Goal: Task Accomplishment & Management: Complete application form

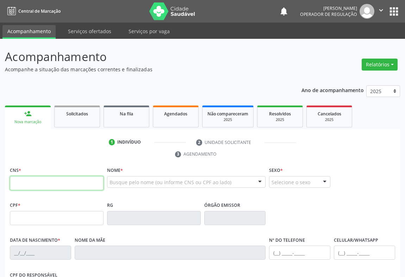
click at [62, 181] on input "text" at bounding box center [57, 183] width 94 height 14
click at [64, 185] on input "text" at bounding box center [57, 183] width 94 height 14
click at [58, 188] on input "text" at bounding box center [57, 183] width 94 height 14
type input "703 3032 9310 3010"
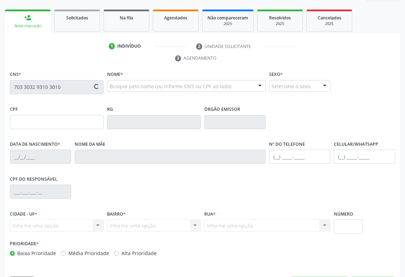
scroll to position [117, 0]
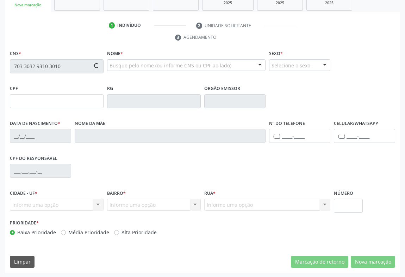
type input "30/07/2019"
type input "S/N"
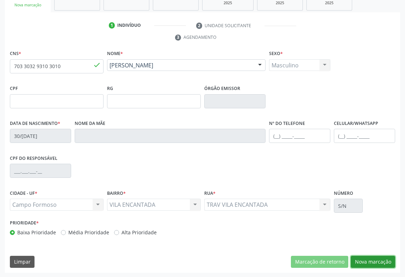
click at [387, 261] on button "Nova marcação" at bounding box center [373, 261] width 44 height 12
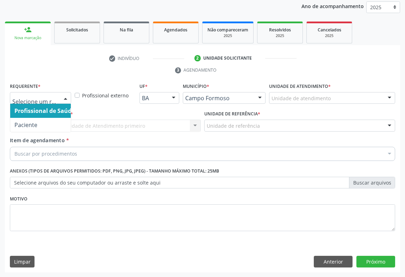
drag, startPoint x: 46, startPoint y: 99, endPoint x: 44, endPoint y: 139, distance: 40.2
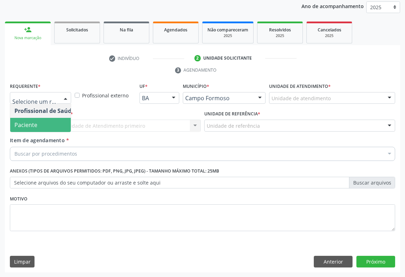
click at [51, 123] on span "Paciente" at bounding box center [44, 125] width 69 height 14
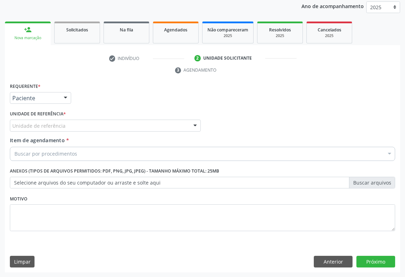
click at [89, 123] on div "Unidade de referência" at bounding box center [105, 125] width 191 height 12
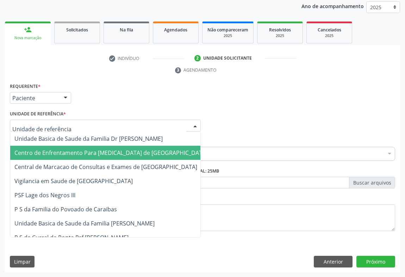
click at [88, 156] on span "Centro de Enfrentamento Para [MEDICAL_DATA] de [GEOGRAPHIC_DATA]" at bounding box center [111, 153] width 202 height 14
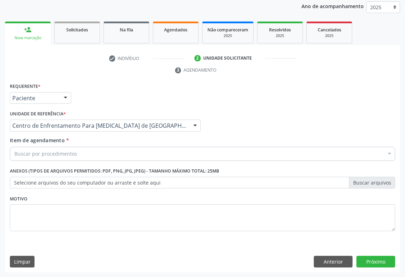
drag, startPoint x: 103, startPoint y: 127, endPoint x: 102, endPoint y: 150, distance: 23.6
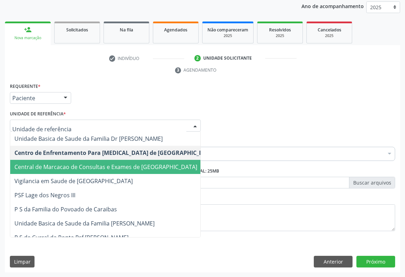
click at [96, 165] on span "Central de Marcacao de Consultas e Exames de [GEOGRAPHIC_DATA]" at bounding box center [105, 167] width 183 height 8
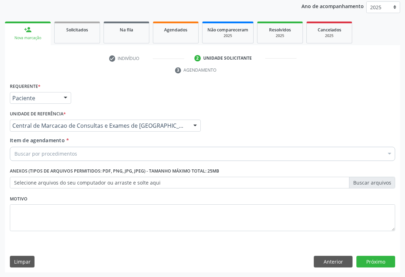
click at [101, 158] on div "Buscar por procedimentos" at bounding box center [202, 154] width 385 height 14
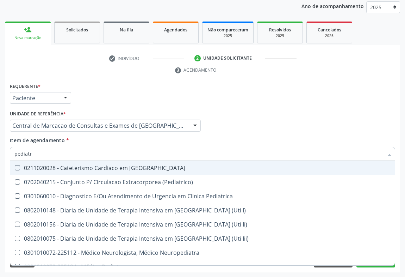
type input "pediatra"
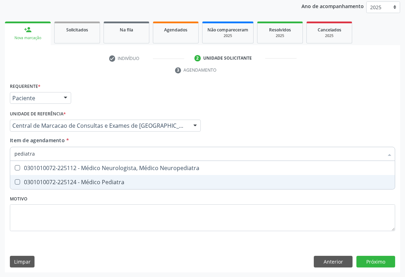
drag, startPoint x: 98, startPoint y: 181, endPoint x: 120, endPoint y: 178, distance: 22.0
click at [97, 181] on div "0301010072-225124 - Médico Pediatra" at bounding box center [202, 182] width 376 height 6
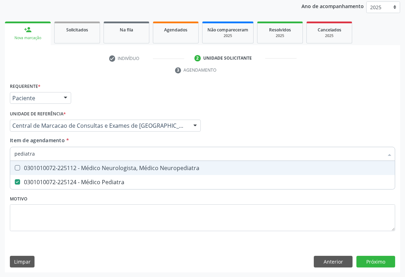
click at [273, 152] on input "pediatra" at bounding box center [198, 154] width 369 height 14
click at [273, 126] on div "Profissional Solicitante Por favor, selecione a Unidade de Atendimento primeiro…" at bounding box center [202, 122] width 389 height 27
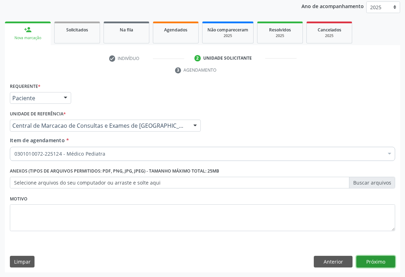
click at [373, 260] on button "Próximo" at bounding box center [376, 261] width 39 height 12
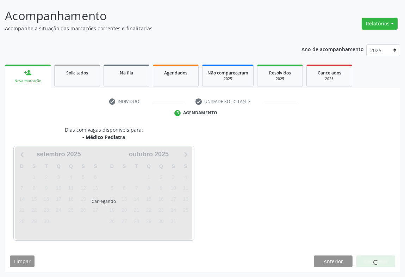
scroll to position [41, 0]
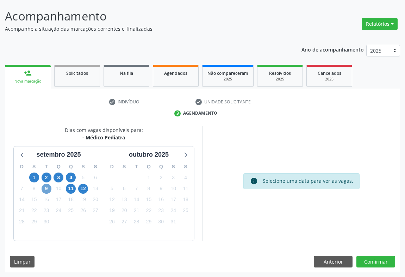
click at [46, 185] on span "9" at bounding box center [47, 189] width 10 height 10
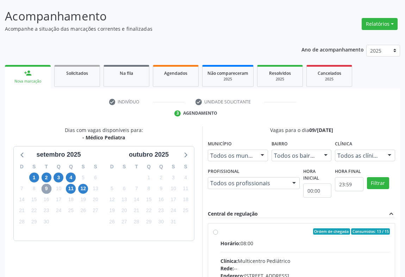
scroll to position [146, 0]
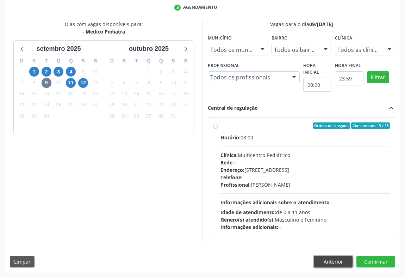
click at [330, 259] on button "Anterior" at bounding box center [333, 261] width 39 height 12
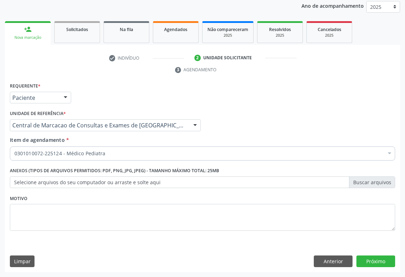
scroll to position [84, 0]
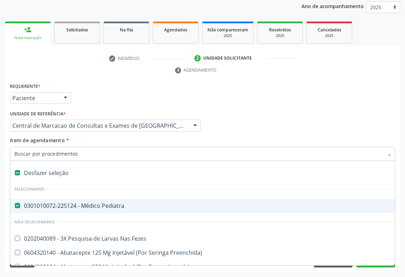
click at [55, 199] on span "0301010072-225124 - Médico Pediatra" at bounding box center [288, 205] width 557 height 14
checkbox Pediatra "false"
click at [80, 156] on input "Item de agendamento *" at bounding box center [198, 154] width 369 height 14
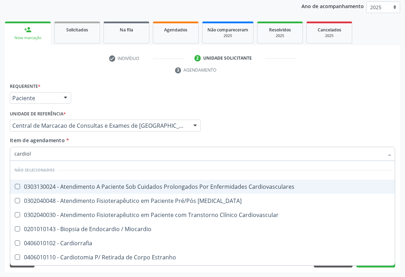
type input "cardiolo"
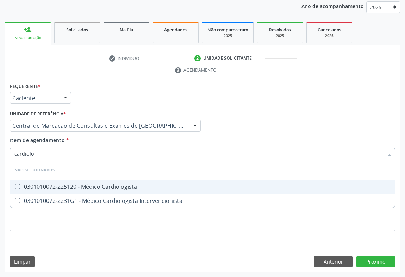
click at [69, 185] on div "0301010072-225120 - Médico Cardiologista" at bounding box center [202, 187] width 376 height 6
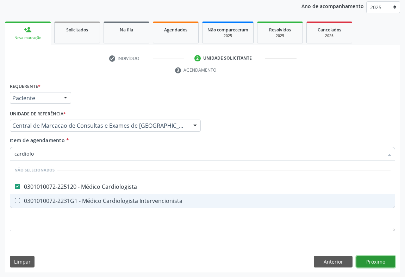
click at [373, 257] on div "Requerente * Paciente Profissional de Saúde Paciente Nenhum resultado encontrad…" at bounding box center [202, 176] width 395 height 191
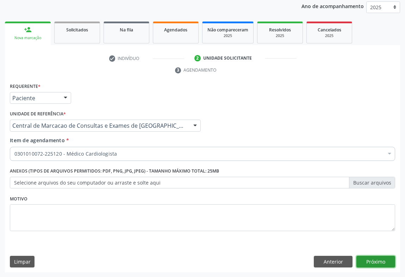
click at [383, 259] on button "Próximo" at bounding box center [376, 261] width 39 height 12
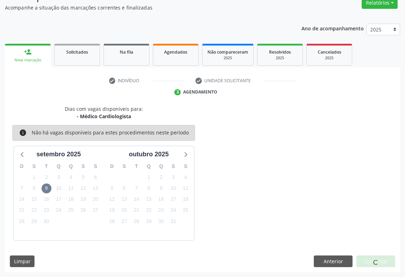
scroll to position [61, 0]
click at [86, 188] on span "12" at bounding box center [83, 189] width 10 height 10
click at [57, 187] on span "10" at bounding box center [59, 189] width 10 height 10
click at [335, 258] on button "Anterior" at bounding box center [333, 261] width 39 height 12
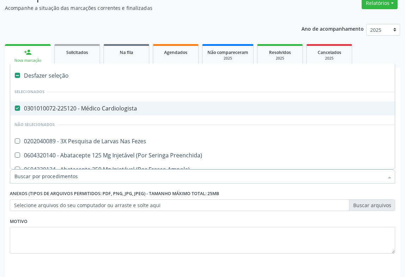
click at [76, 105] on div "0301010072-225120 - Médico Cardiologista" at bounding box center [288, 108] width 549 height 6
checkbox Cardiologista "false"
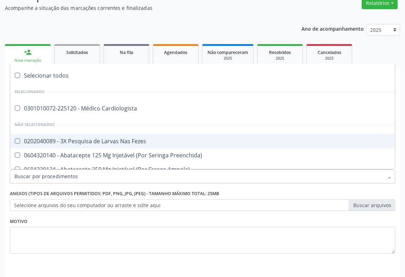
click at [63, 181] on input "Item de agendamento *" at bounding box center [198, 176] width 369 height 14
click at [66, 173] on input "Item de agendamento *" at bounding box center [198, 176] width 369 height 14
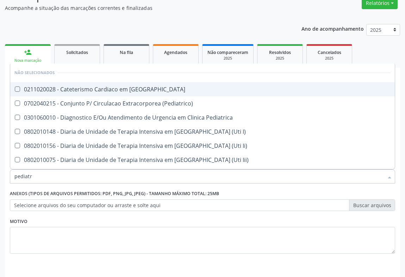
type input "pediatra"
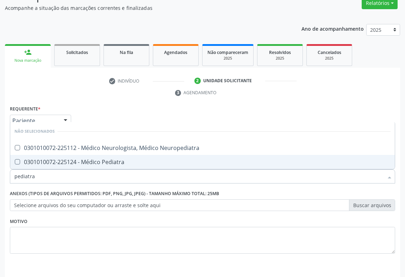
click at [72, 160] on div "0301010072-225124 - Médico Pediatra" at bounding box center [202, 162] width 376 height 6
checkbox Pediatra "true"
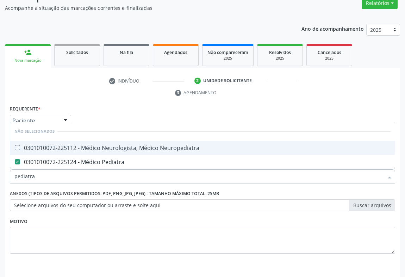
click at [290, 99] on div "check Indivíduo 2 Unidade solicitante 3 Agendamento CNS * 703 3032 9310 3010 do…" at bounding box center [202, 184] width 395 height 219
checkbox Neuropediatra "true"
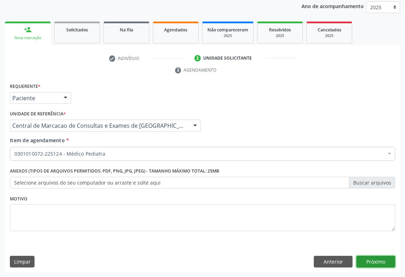
click at [387, 257] on button "Próximo" at bounding box center [376, 261] width 39 height 12
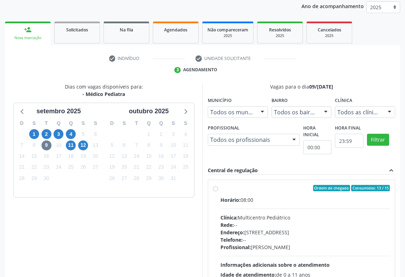
scroll to position [146, 0]
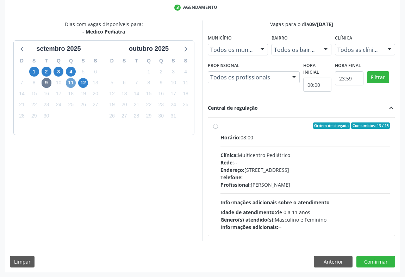
click at [70, 79] on span "11" at bounding box center [71, 83] width 10 height 10
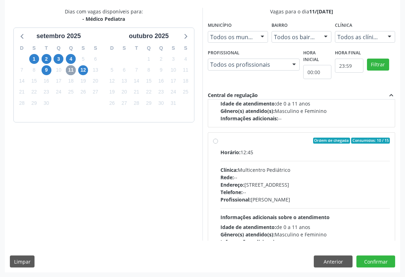
scroll to position [110, 0]
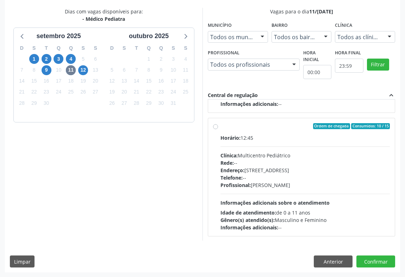
click at [276, 172] on div "Endereço: Antigo Casa Grande, nº 37, Centro, Campo Formoso - BA" at bounding box center [305, 169] width 169 height 7
click at [218, 129] on input "Ordem de chegada Consumidos: 10 / 15 Horário: 12:45 Clínica: Multicentro Pediát…" at bounding box center [215, 126] width 5 height 6
radio input "true"
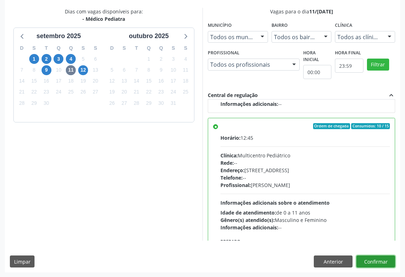
click at [384, 264] on button "Confirmar" at bounding box center [376, 261] width 39 height 12
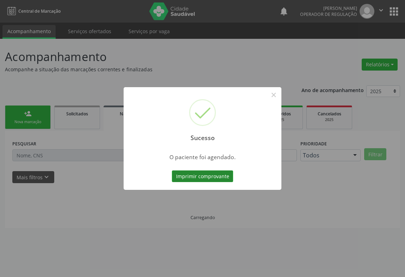
scroll to position [0, 0]
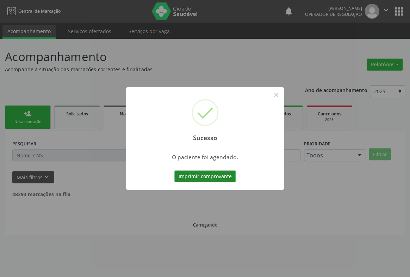
click at [186, 175] on button "Imprimir comprovante" at bounding box center [204, 176] width 61 height 12
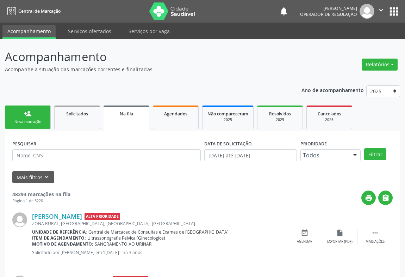
click at [14, 120] on div "Nova marcação" at bounding box center [27, 121] width 35 height 5
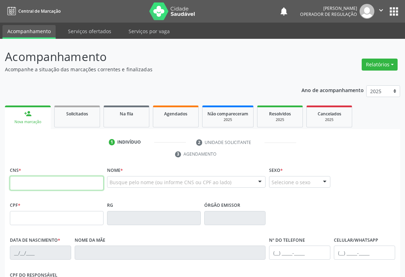
click at [25, 179] on input "text" at bounding box center [57, 183] width 94 height 14
click at [65, 178] on input "text" at bounding box center [57, 183] width 94 height 14
type input "703 0098 6605 9676"
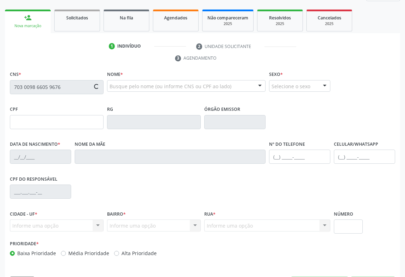
type input "128472534"
type input "26/07/1958"
type input "(74) 99966-1351"
type input "489.407.715-91"
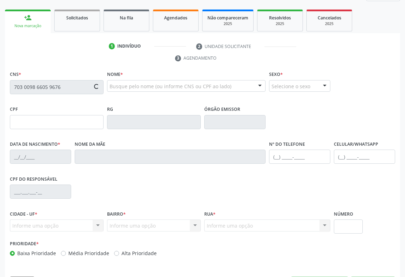
type input "S/N"
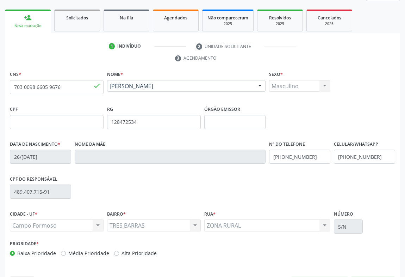
scroll to position [117, 0]
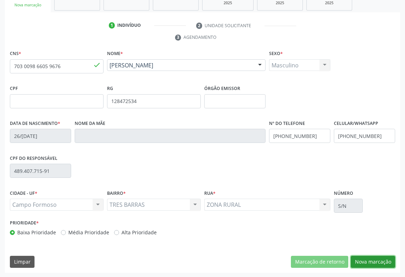
click at [368, 259] on button "Nova marcação" at bounding box center [373, 261] width 44 height 12
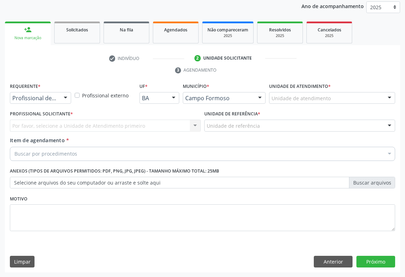
click at [58, 93] on div "Profissional de Saúde" at bounding box center [40, 98] width 61 height 12
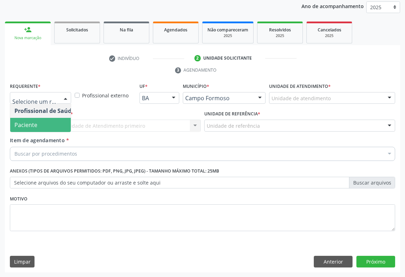
scroll to position [0, 0]
click at [48, 123] on span "Paciente" at bounding box center [44, 125] width 69 height 14
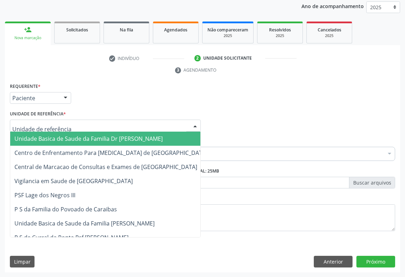
click at [80, 122] on div at bounding box center [105, 125] width 191 height 12
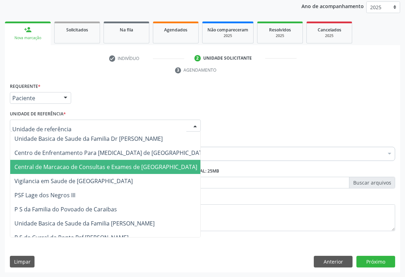
click at [83, 163] on span "Central de Marcacao de Consultas e Exames de [GEOGRAPHIC_DATA]" at bounding box center [105, 167] width 183 height 8
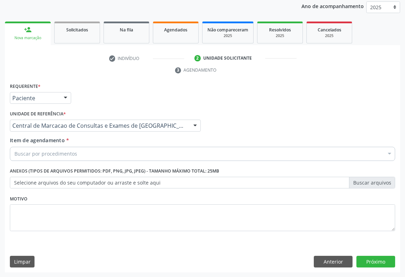
click at [95, 150] on div "Buscar por procedimentos" at bounding box center [202, 154] width 385 height 14
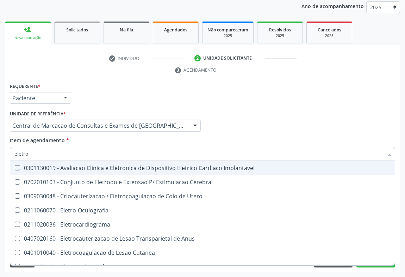
type input "eletroc"
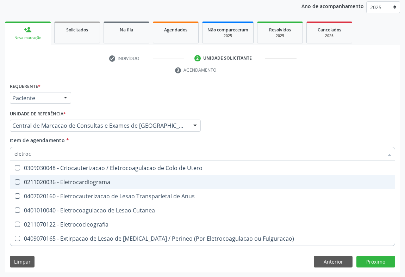
click at [79, 179] on div "0211020036 - Eletrocardiograma" at bounding box center [202, 182] width 376 height 6
checkbox Eletrocardiograma "true"
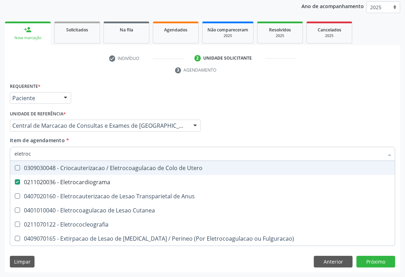
click at [227, 123] on div "Profissional Solicitante Por favor, selecione a Unidade de Atendimento primeiro…" at bounding box center [202, 122] width 389 height 27
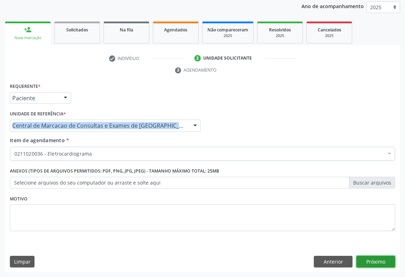
click at [365, 264] on button "Próximo" at bounding box center [376, 261] width 39 height 12
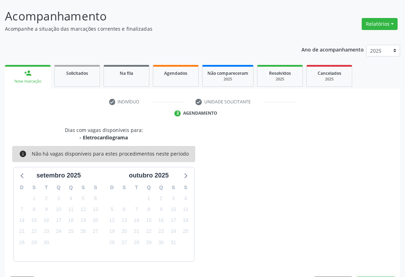
scroll to position [61, 0]
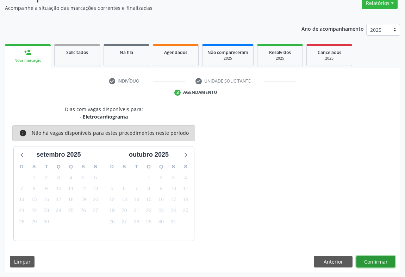
click at [373, 259] on button "Confirmar" at bounding box center [376, 261] width 39 height 12
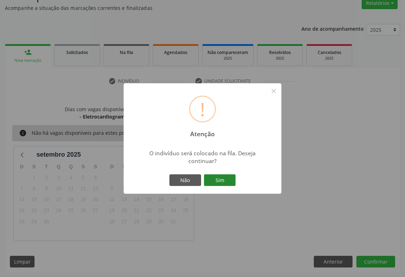
click at [220, 181] on button "Sim" at bounding box center [220, 180] width 32 height 12
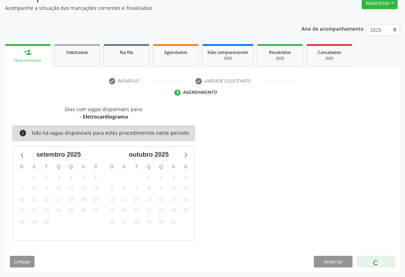
scroll to position [0, 0]
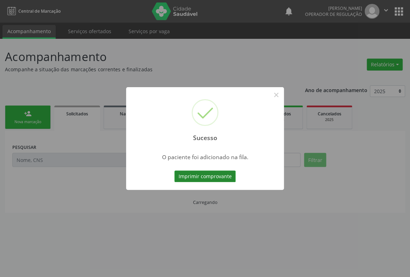
click at [225, 180] on button "Imprimir comprovante" at bounding box center [204, 176] width 61 height 12
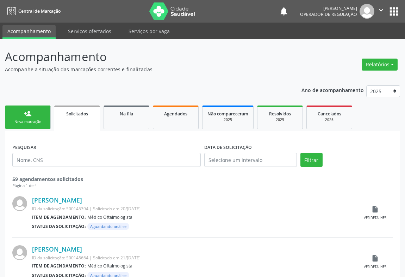
click at [42, 108] on link "person_add Nova marcação" at bounding box center [28, 117] width 46 height 24
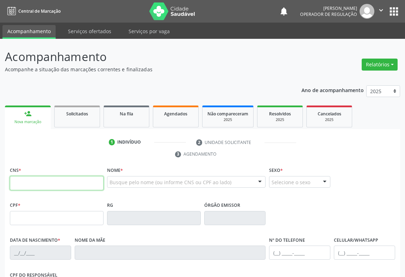
click at [37, 177] on input "text" at bounding box center [57, 183] width 94 height 14
type input "700 2004 1934 6328"
type input "1432373579"
type input "13/12/1993"
type input "(74) 99966-7206"
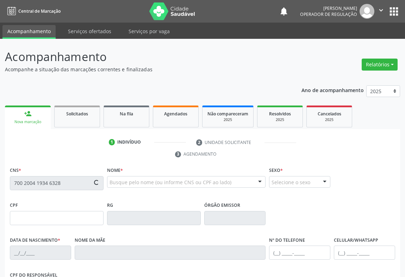
type input "(74) 99966-7206"
type input "859.522.365-37"
type input "15"
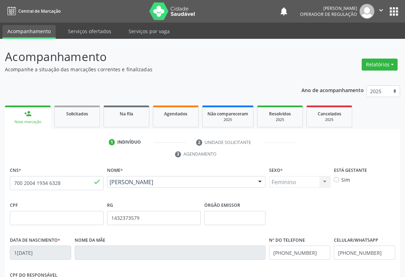
scroll to position [117, 0]
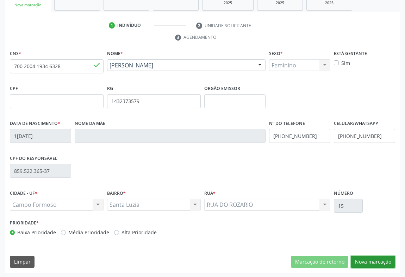
click at [365, 257] on button "Nova marcação" at bounding box center [373, 261] width 44 height 12
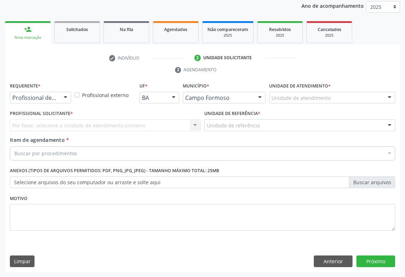
scroll to position [84, 0]
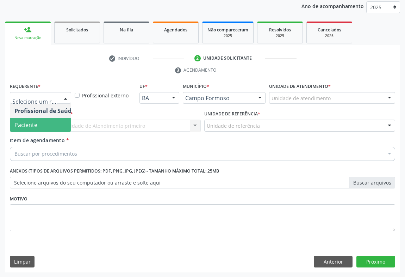
click at [60, 125] on span "Paciente" at bounding box center [44, 125] width 69 height 14
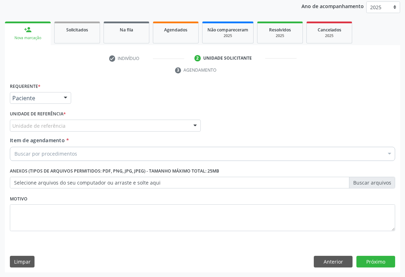
click at [92, 118] on div "Unidade de referência * Unidade de referência Unidade Basica de Saude da Famili…" at bounding box center [105, 120] width 191 height 23
click at [95, 126] on div "Unidade de referência" at bounding box center [105, 125] width 191 height 12
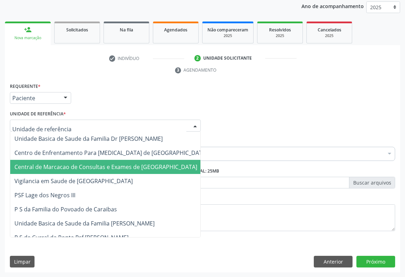
click at [100, 163] on span "Central de Marcacao de Consultas e Exames de [GEOGRAPHIC_DATA]" at bounding box center [105, 167] width 183 height 8
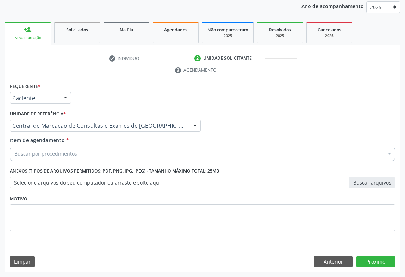
click at [105, 148] on div "Buscar por procedimentos" at bounding box center [202, 154] width 385 height 14
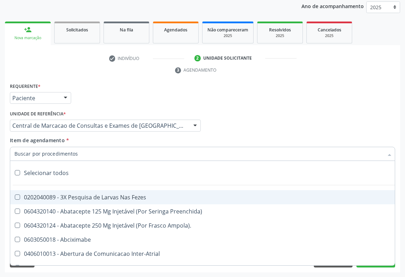
click at [102, 151] on input "Item de agendamento *" at bounding box center [198, 154] width 369 height 14
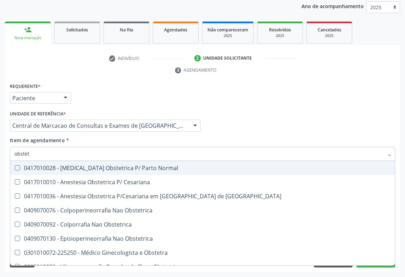
type input "obstetr"
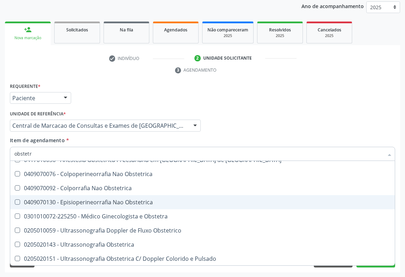
scroll to position [36, 0]
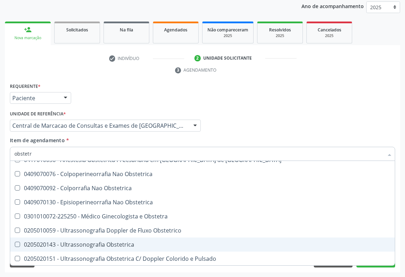
click at [81, 243] on div "0205020143 - Ultrassonografia Obstetrica" at bounding box center [202, 244] width 376 height 6
checkbox Obstetrica "true"
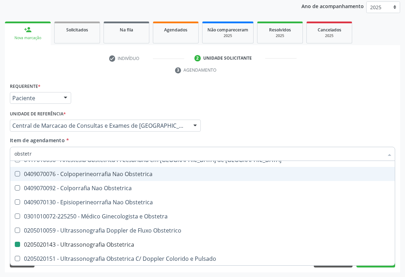
click at [227, 126] on div "Profissional Solicitante Por favor, selecione a Unidade de Atendimento primeiro…" at bounding box center [202, 122] width 389 height 27
checkbox Cesariana "true"
checkbox Obstetrica "false"
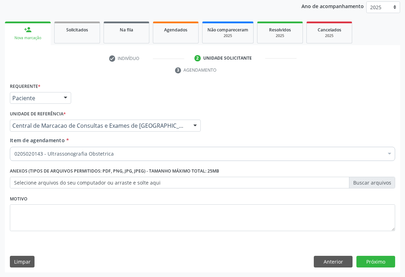
scroll to position [0, 0]
click at [384, 259] on button "Próximo" at bounding box center [376, 261] width 39 height 12
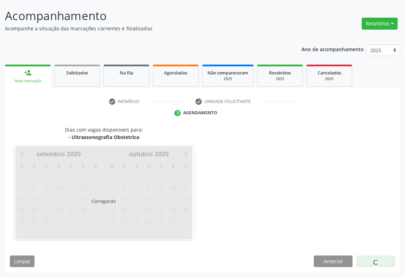
scroll to position [41, 0]
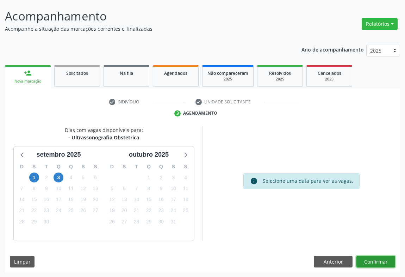
click at [365, 260] on button "Confirmar" at bounding box center [376, 261] width 39 height 12
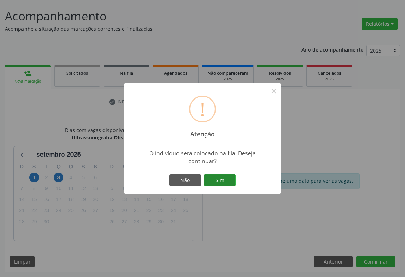
click at [215, 177] on button "Sim" at bounding box center [220, 180] width 32 height 12
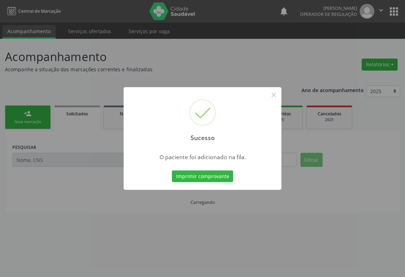
scroll to position [0, 0]
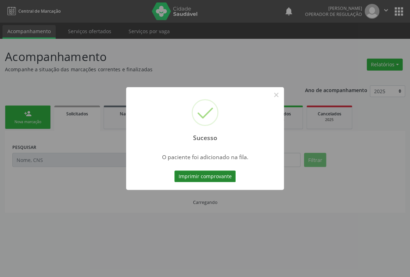
click at [210, 172] on button "Imprimir comprovante" at bounding box center [204, 176] width 61 height 12
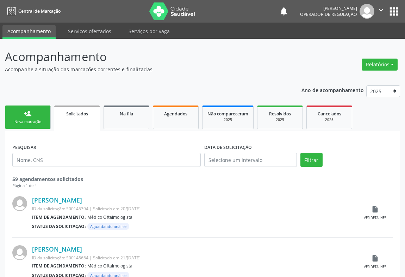
click at [31, 116] on div "person_add" at bounding box center [28, 114] width 8 height 8
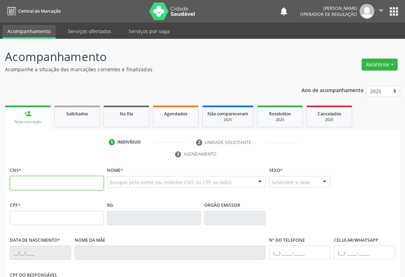
click at [29, 188] on input "text" at bounding box center [57, 183] width 94 height 14
type input "702 0093 2319 9584"
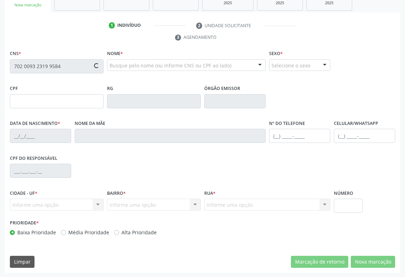
type input "437.920.815-04"
type input "20/10/1953"
type input "Maria Alexandrina Vieira"
type input "(74) 99137-8309"
type input "S/N"
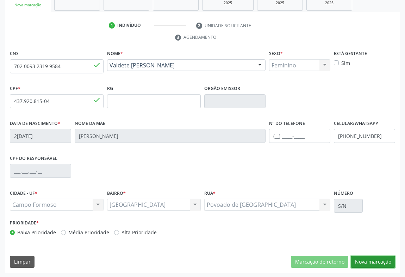
click at [368, 261] on button "Nova marcação" at bounding box center [373, 261] width 44 height 12
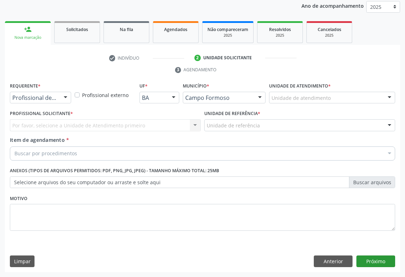
scroll to position [84, 0]
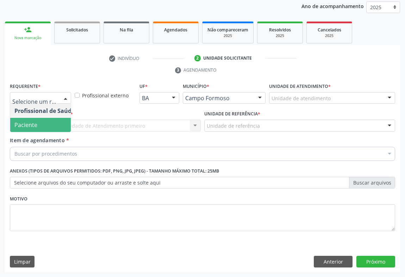
click at [35, 127] on span "Paciente" at bounding box center [25, 125] width 23 height 8
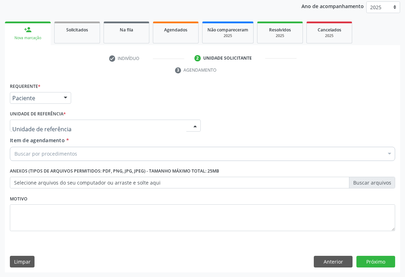
click at [80, 123] on div at bounding box center [105, 125] width 191 height 12
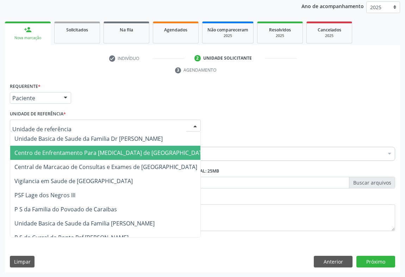
click at [82, 158] on span "Centro de Enfrentamento Para [MEDICAL_DATA] de [GEOGRAPHIC_DATA]" at bounding box center [111, 153] width 202 height 14
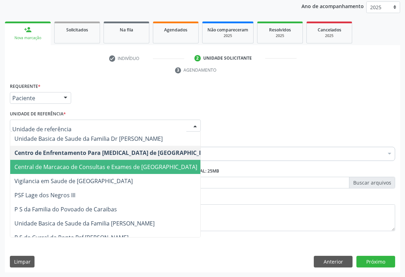
click at [111, 165] on span "Central de Marcacao de Consultas e Exames de [GEOGRAPHIC_DATA]" at bounding box center [105, 167] width 183 height 8
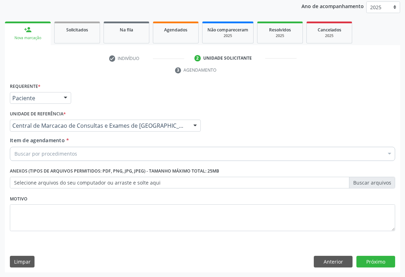
click at [125, 151] on div "Buscar por procedimentos" at bounding box center [202, 154] width 385 height 14
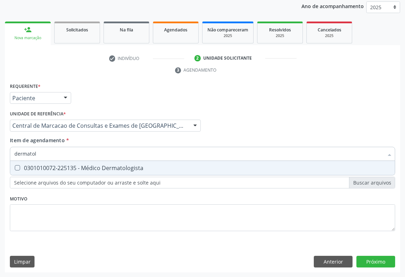
type input "dermatolo"
click at [124, 168] on div "0301010072-225135 - Médico Dermatologista" at bounding box center [202, 168] width 376 height 6
checkbox Dermatologista "true"
click at [375, 260] on div "Requerente * Paciente Profissional de Saúde Paciente Nenhum resultado encontrad…" at bounding box center [202, 176] width 395 height 191
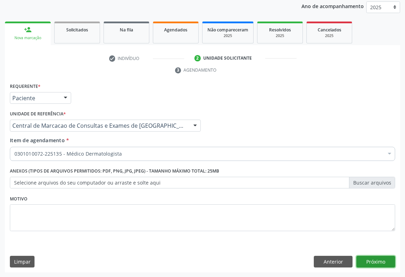
click at [375, 260] on button "Próximo" at bounding box center [376, 261] width 39 height 12
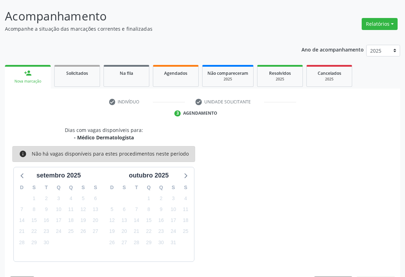
scroll to position [61, 0]
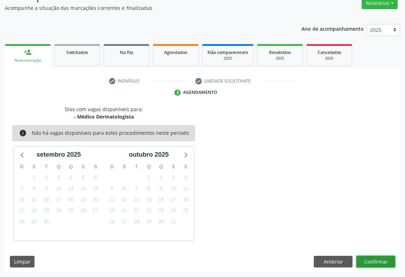
click at [382, 262] on button "Confirmar" at bounding box center [376, 261] width 39 height 12
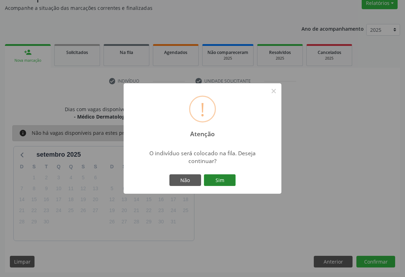
click at [230, 185] on button "Sim" at bounding box center [220, 180] width 32 height 12
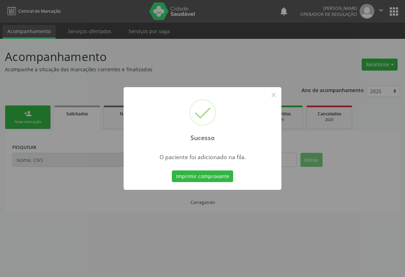
scroll to position [0, 0]
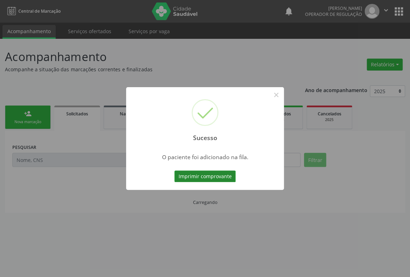
click at [222, 181] on button "Imprimir comprovante" at bounding box center [204, 176] width 61 height 12
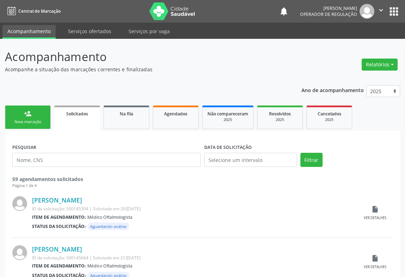
click at [35, 117] on link "person_add Nova marcação" at bounding box center [28, 117] width 46 height 24
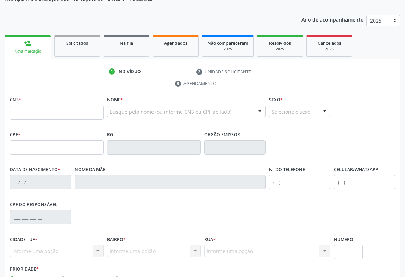
scroll to position [73, 0]
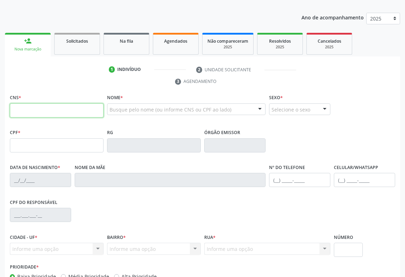
click at [52, 107] on input "text" at bounding box center [57, 110] width 94 height 14
type input "705 8084 0437 3637"
type input "[DATE]"
type input "[PHONE_NUMBER]"
type input "S/N"
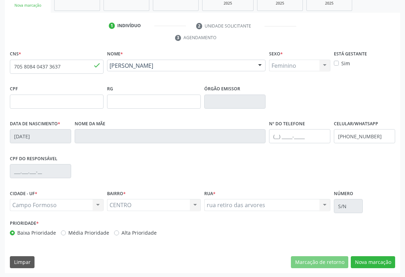
scroll to position [117, 0]
click at [373, 259] on button "Nova marcação" at bounding box center [373, 261] width 44 height 12
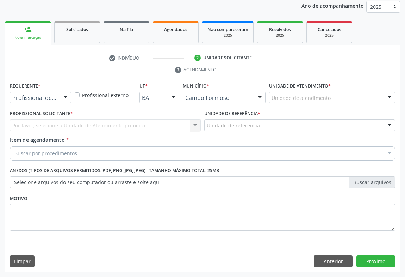
scroll to position [84, 0]
click at [65, 97] on div at bounding box center [65, 98] width 11 height 12
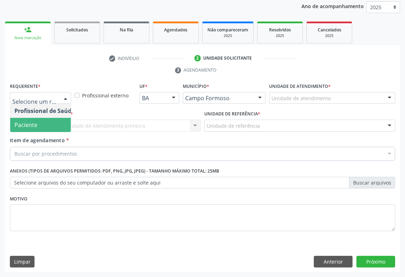
click at [27, 121] on span "Paciente" at bounding box center [25, 125] width 23 height 8
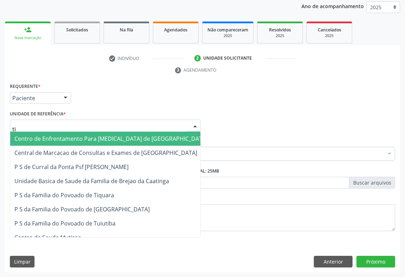
type input "tiq"
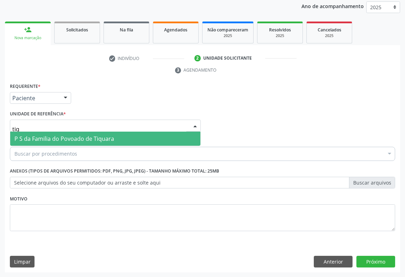
click at [41, 135] on span "P S da Familia do Povoado de Tiquara" at bounding box center [64, 139] width 100 height 8
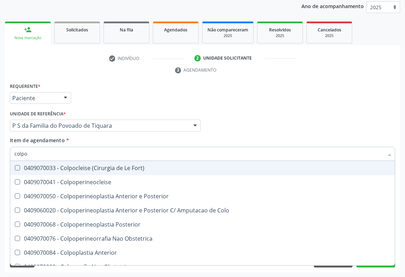
type input "colpop"
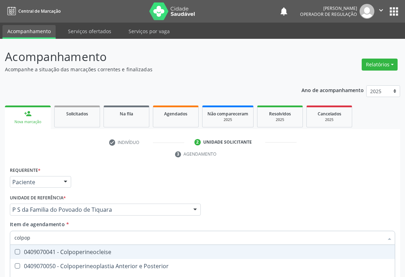
scroll to position [84, 0]
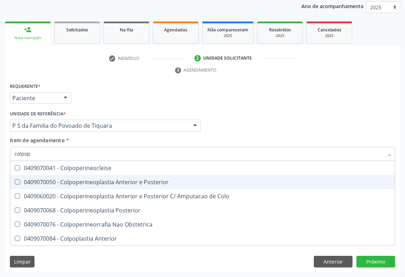
click at [82, 181] on div "0409070050 - Colpoperineoplastia Anterior e Posterior" at bounding box center [202, 182] width 376 height 6
checkbox Posterior "true"
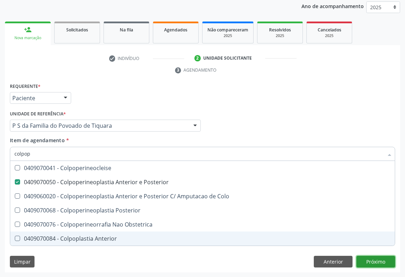
click at [369, 260] on div "Requerente * Paciente Profissional de Saúde Paciente Nenhum resultado encontrad…" at bounding box center [202, 176] width 395 height 191
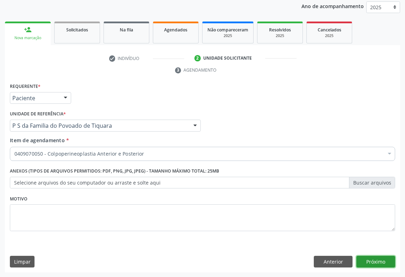
click at [374, 257] on button "Próximo" at bounding box center [376, 261] width 39 height 12
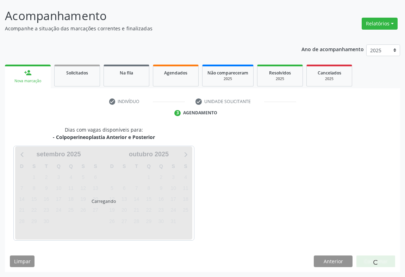
scroll to position [41, 0]
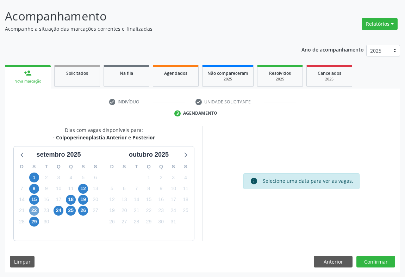
click at [36, 209] on span "22" at bounding box center [34, 210] width 10 height 10
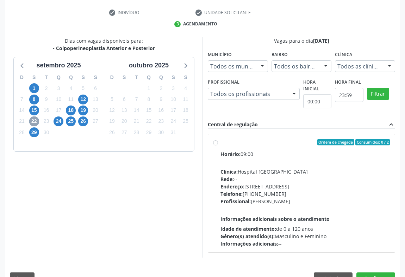
scroll to position [146, 0]
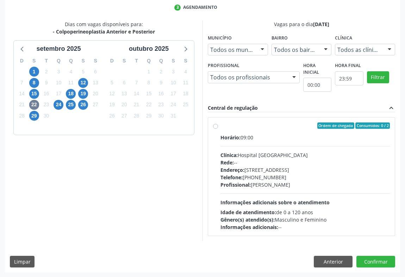
click at [221, 125] on label "Ordem de chegada Consumidos: 0 / 2 Horário: 09:00 Clínica: Hospital [GEOGRAPHIC…" at bounding box center [305, 176] width 169 height 108
click at [214, 125] on input "Ordem de chegada Consumidos: 0 / 2 Horário: 09:00 Clínica: Hospital [GEOGRAPHIC…" at bounding box center [215, 125] width 5 height 6
radio input "true"
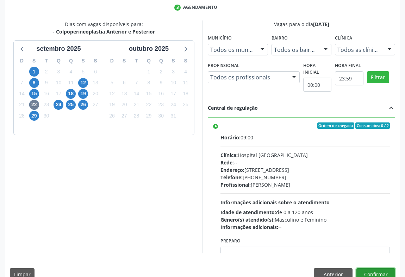
click at [375, 269] on button "Confirmar" at bounding box center [376, 274] width 39 height 12
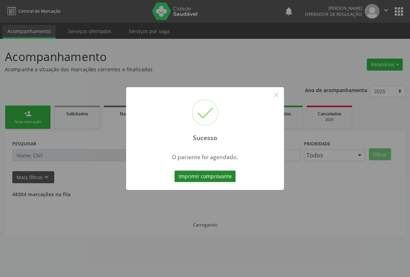
click at [185, 176] on button "Imprimir comprovante" at bounding box center [204, 176] width 61 height 12
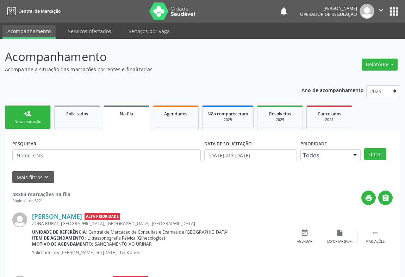
click at [381, 13] on icon "" at bounding box center [381, 10] width 8 height 8
click at [348, 38] on link "Sair" at bounding box center [363, 43] width 49 height 10
